Goal: Book appointment/travel/reservation

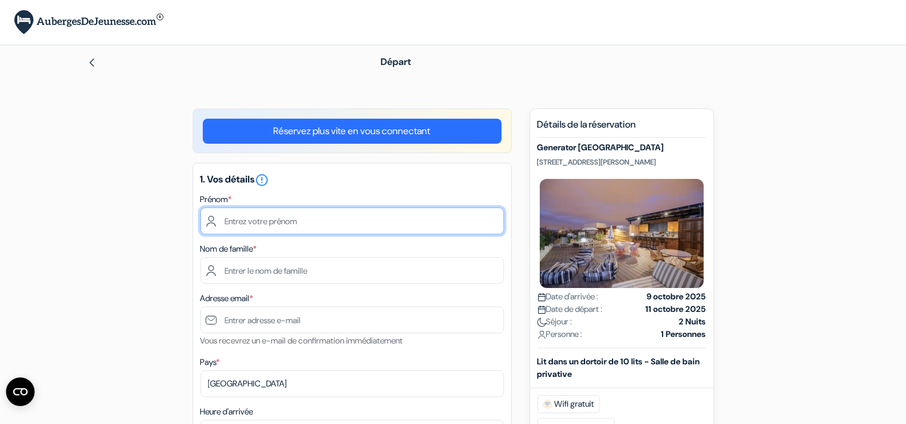
click at [301, 225] on input "text" at bounding box center [352, 221] width 304 height 27
type input "[PERSON_NAME]"
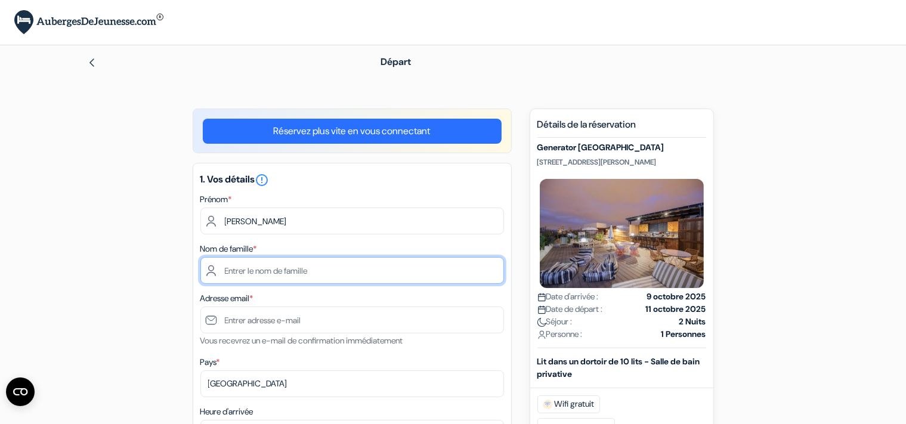
click at [260, 278] on input "text" at bounding box center [352, 270] width 304 height 27
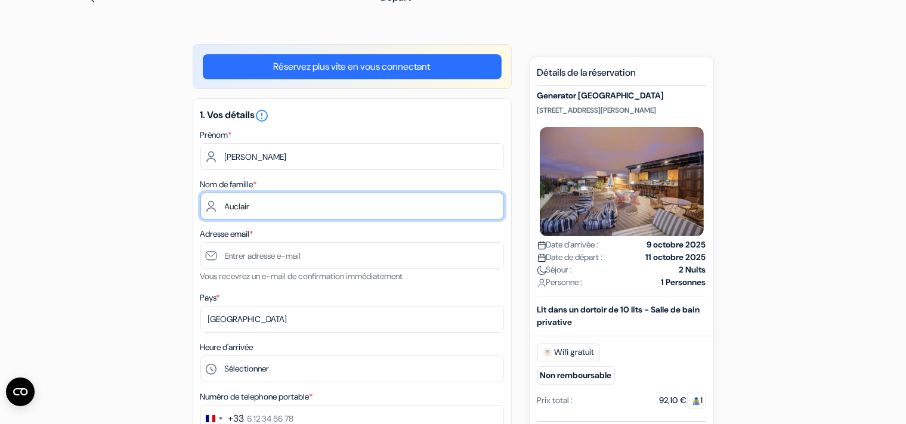
scroll to position [63, 0]
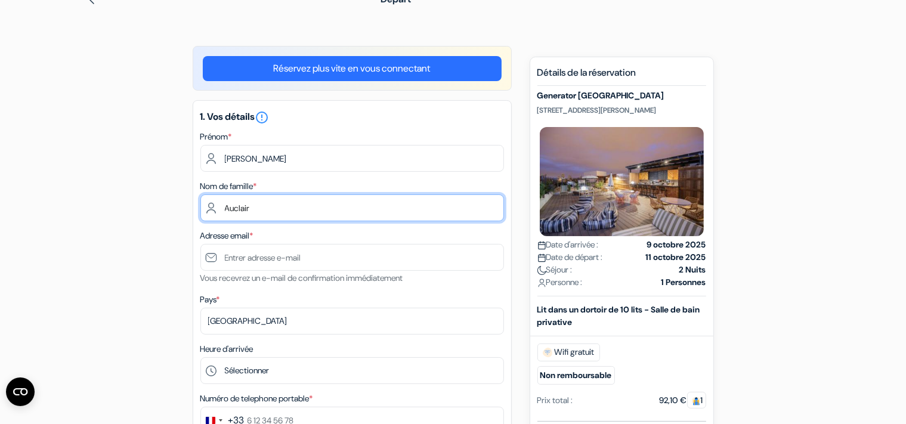
type input "Auclair"
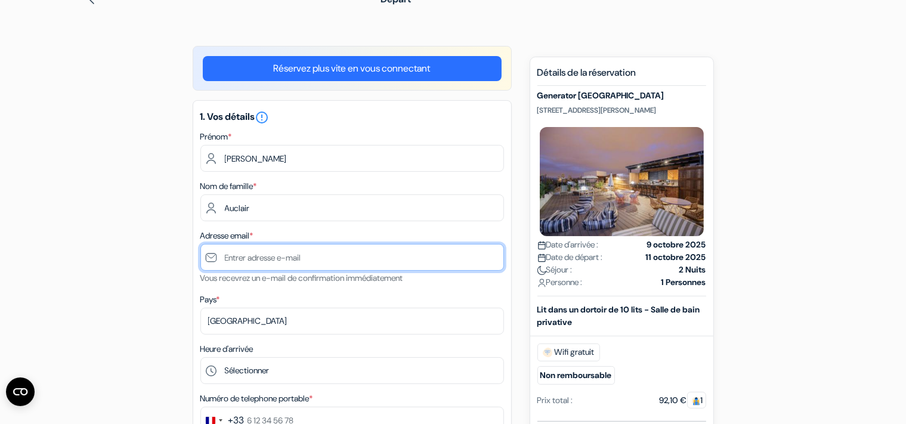
click at [293, 262] on input "text" at bounding box center [352, 257] width 304 height 27
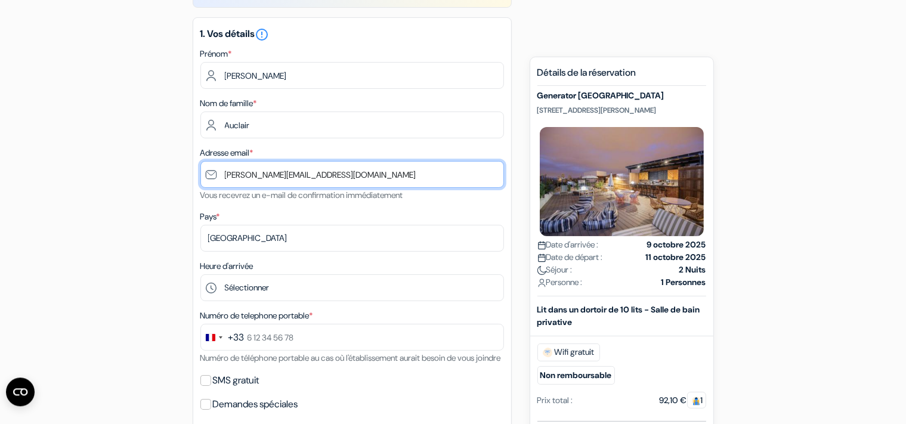
scroll to position [188, 0]
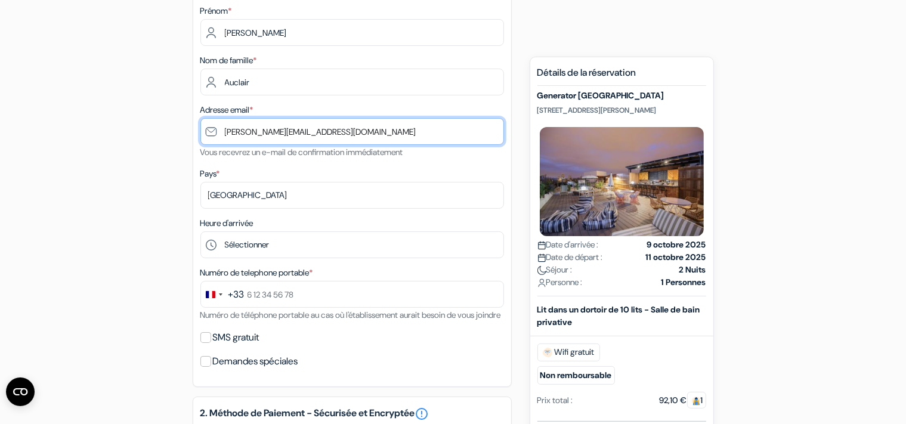
type input "[PERSON_NAME][EMAIL_ADDRESS][DOMAIN_NAME]"
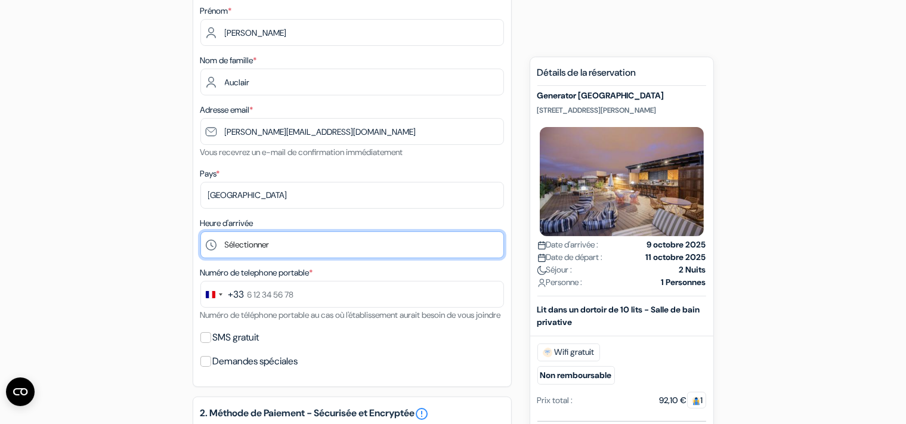
click at [200, 231] on select "Sélectionner 1:00 2:00 3:00 4:00 5:00 6:00 7:00 8:00 9:00 10:00 11:00 12:00 13:…" at bounding box center [352, 244] width 304 height 27
click at [309, 248] on select "Sélectionner 1:00 2:00 3:00 4:00 5:00 6:00 7:00 8:00 9:00 10:00 11:00 12:00 13:…" at bounding box center [352, 244] width 304 height 27
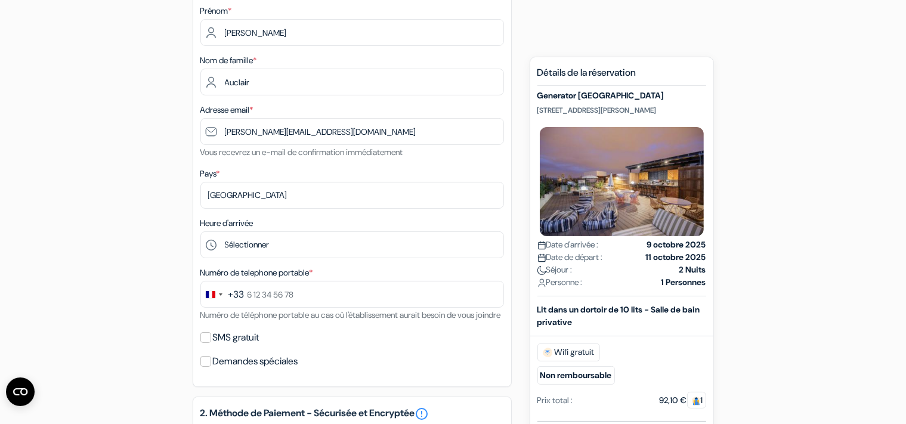
click at [141, 259] on div "add_box Generator [GEOGRAPHIC_DATA] [STREET_ADDRESS][PERSON_NAME] Détails de l'…" at bounding box center [453, 408] width 787 height 976
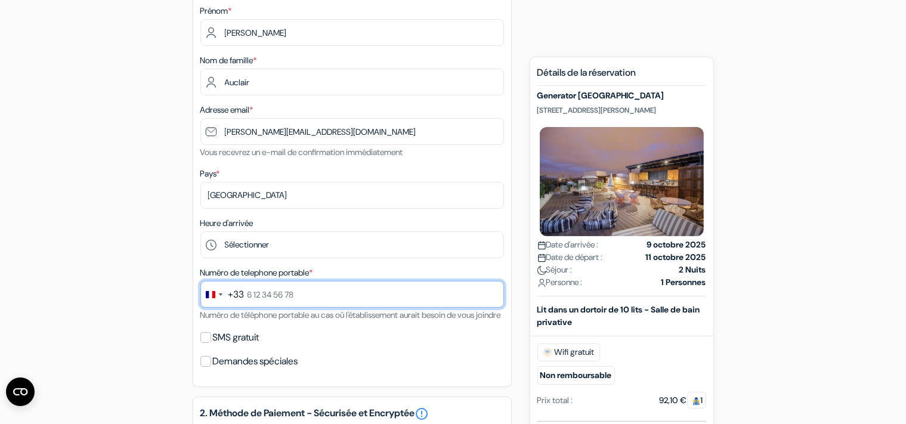
click at [303, 297] on input "text" at bounding box center [352, 294] width 304 height 27
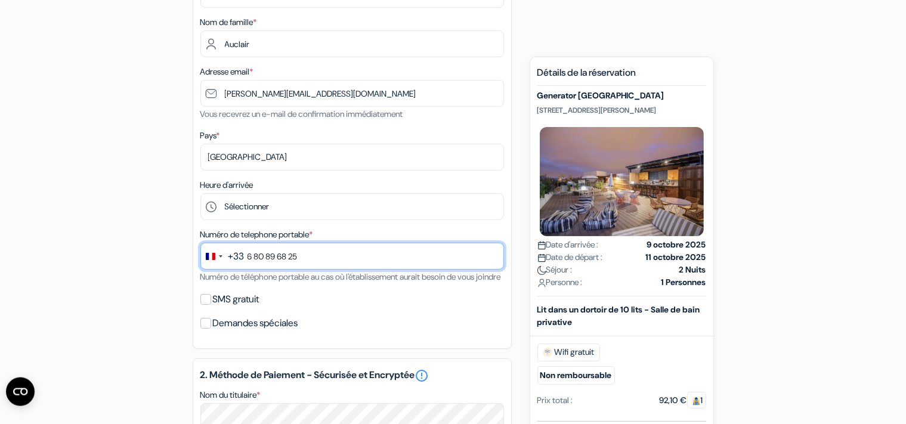
scroll to position [252, 0]
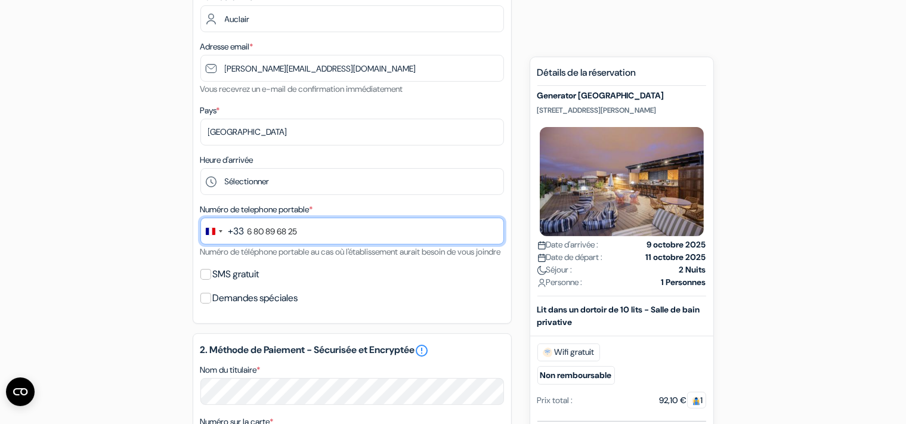
type input "6 80 89 68 25"
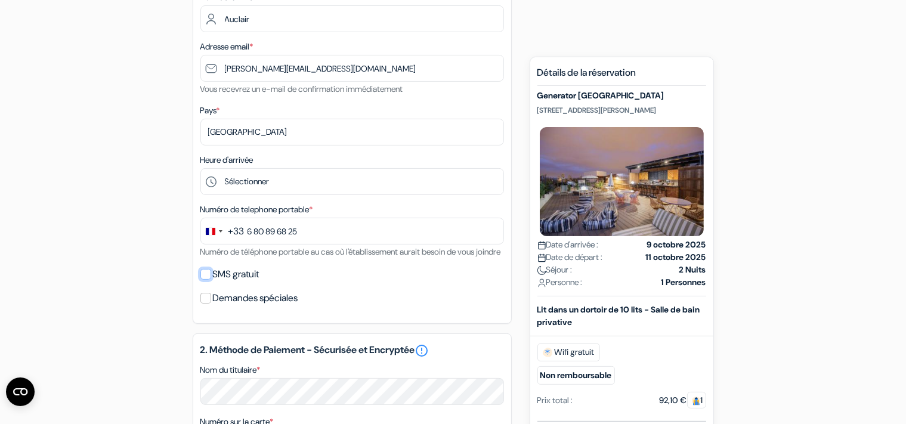
click at [206, 280] on input "SMS gratuit" at bounding box center [205, 274] width 11 height 11
checkbox input "true"
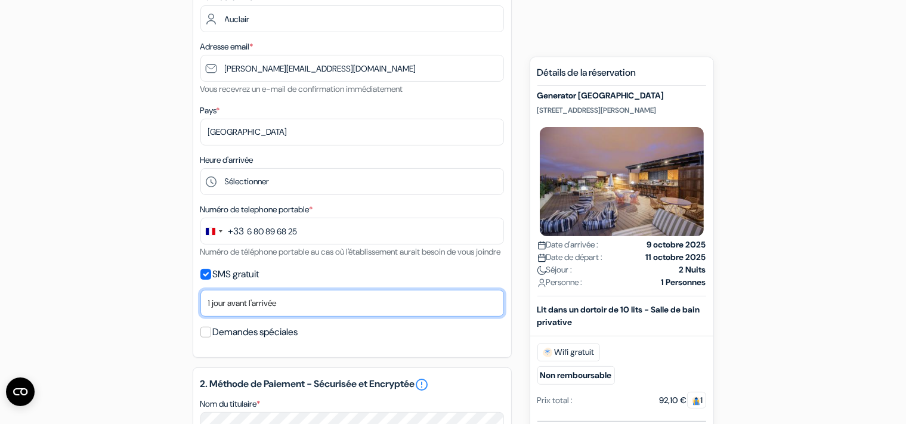
click at [200, 290] on select "Non merci Maintenant Le jour de votre arrivée 1 jour avant l'arrivée 2 jours av…" at bounding box center [352, 303] width 304 height 27
select select "now"
click option "Maintenant" at bounding box center [0, 0] width 0 height 0
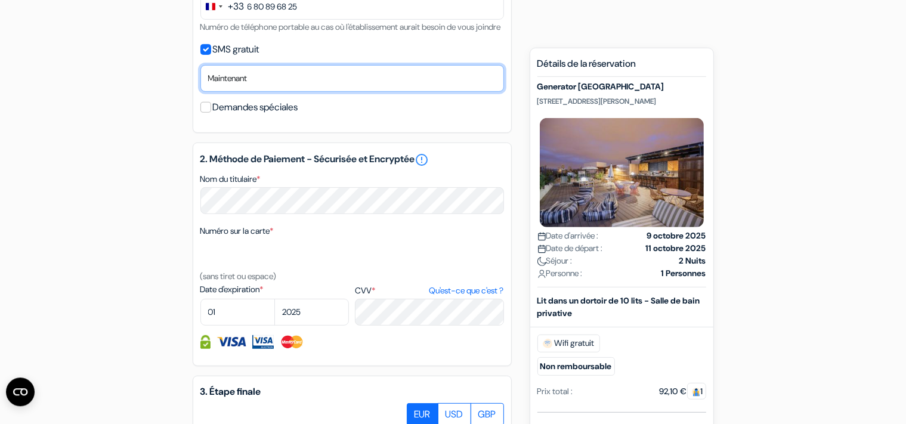
scroll to position [503, 0]
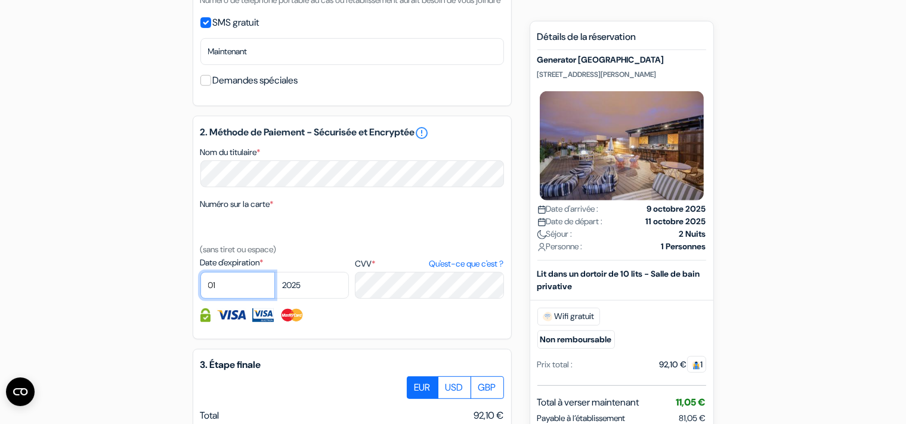
click at [200, 272] on select "01 02 03 04 05 06 07 08 09 10 11 12" at bounding box center [237, 285] width 75 height 27
select select "09"
click option "09" at bounding box center [0, 0] width 0 height 0
click at [274, 272] on select "2025 2026 2027 2028 2029 2030 2031 2032 2033 2034 2035 2036 2037 2038 2039 2040…" at bounding box center [311, 285] width 75 height 27
select select "2029"
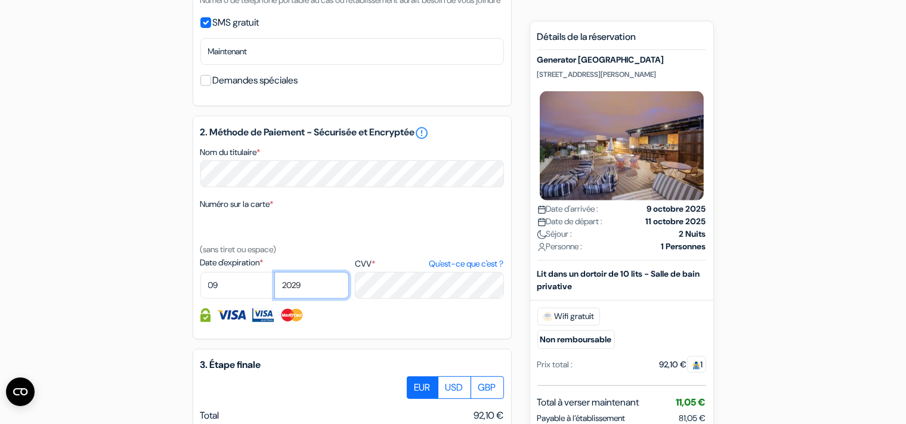
click option "2029" at bounding box center [0, 0] width 0 height 0
click at [348, 213] on div "Numéro sur la carte * (sans tiret ou espace)" at bounding box center [352, 227] width 304 height 60
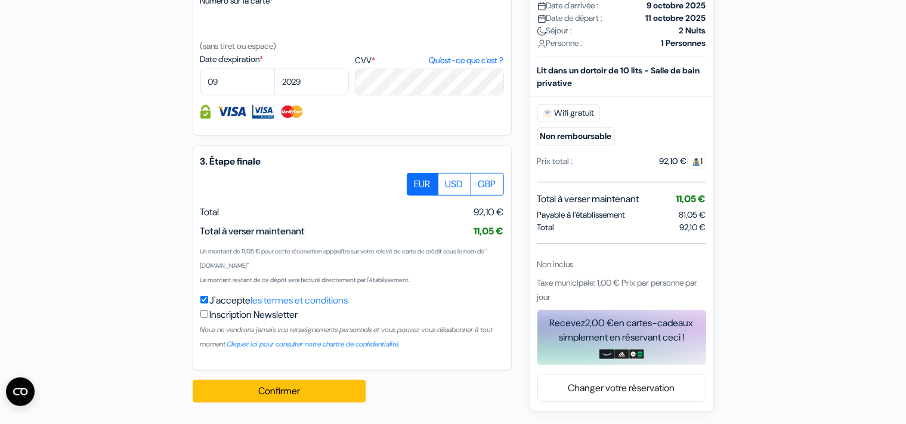
scroll to position [721, 0]
click at [321, 391] on button "Confirmer Loading..." at bounding box center [279, 391] width 173 height 23
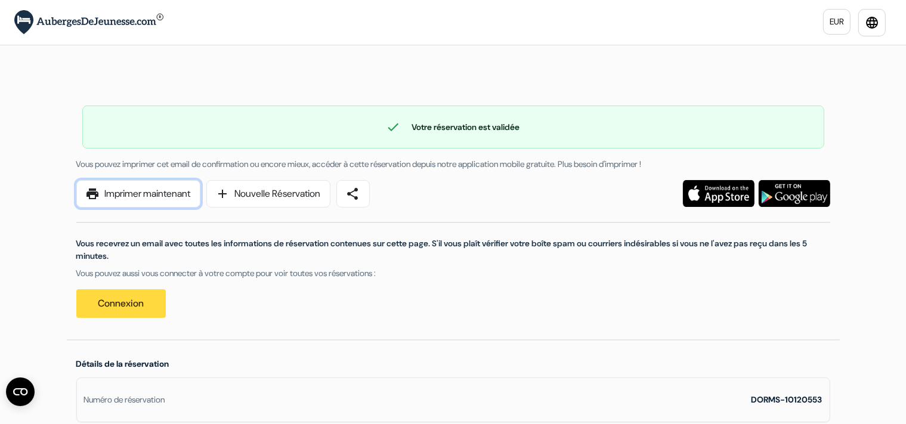
click at [154, 194] on link "print Imprimer maintenant" at bounding box center [138, 193] width 124 height 27
click at [143, 301] on link "Connexion" at bounding box center [120, 303] width 89 height 29
